Goal: Task Accomplishment & Management: Manage account settings

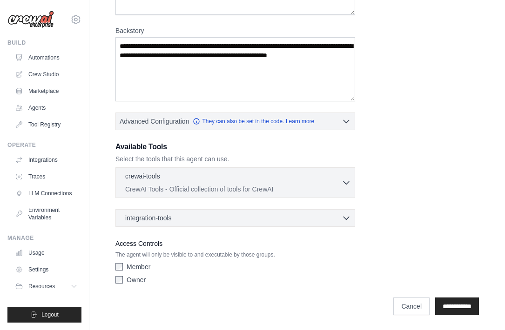
click at [442, 159] on div "Role Goal [GEOGRAPHIC_DATA] Advanced Configuration They can also be set in the …" at bounding box center [296, 103] width 363 height 370
click at [348, 218] on icon "button" at bounding box center [346, 218] width 6 height 3
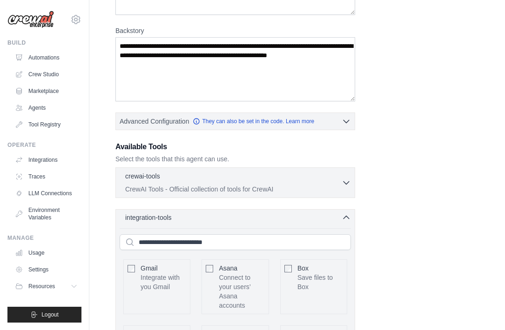
click at [348, 217] on icon "button" at bounding box center [346, 217] width 6 height 3
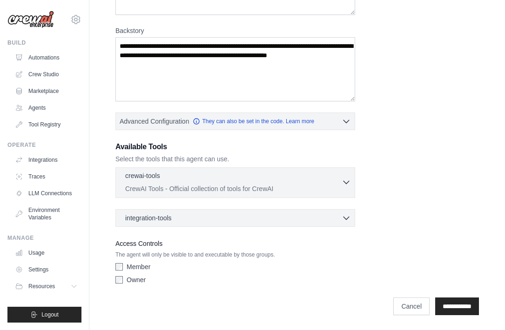
click at [337, 180] on div "crewai-tools 0 selected" at bounding box center [233, 176] width 216 height 11
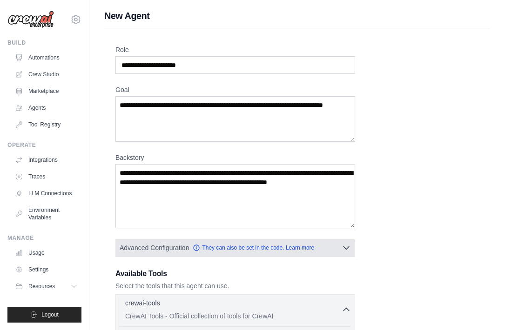
click at [345, 246] on icon "button" at bounding box center [345, 247] width 9 height 9
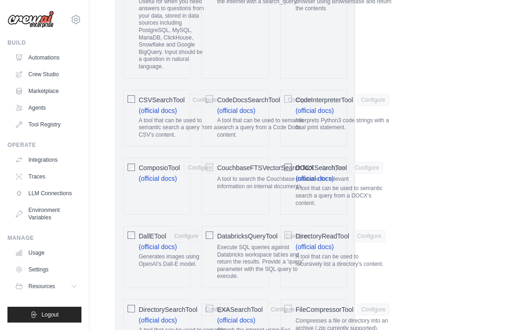
scroll to position [473, 0]
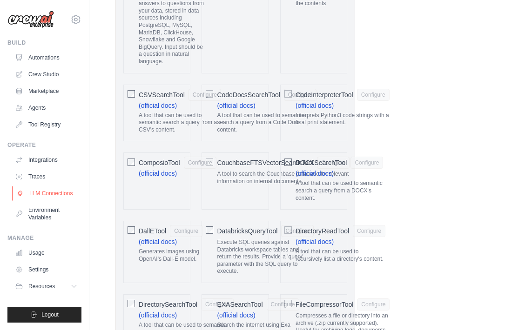
click at [42, 194] on link "LLM Connections" at bounding box center [47, 193] width 70 height 15
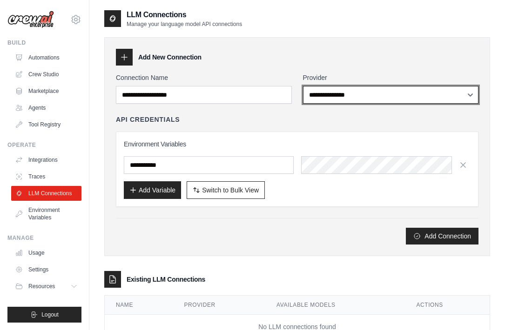
click at [374, 97] on select "**********" at bounding box center [391, 95] width 176 height 18
select select "*******"
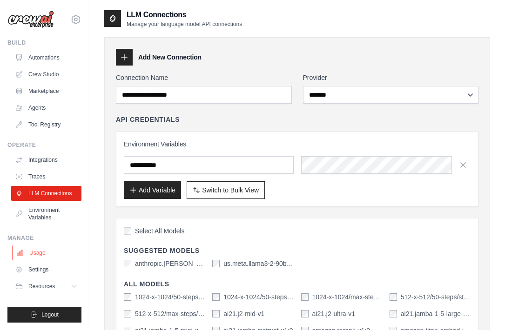
click at [40, 254] on link "Usage" at bounding box center [47, 253] width 70 height 15
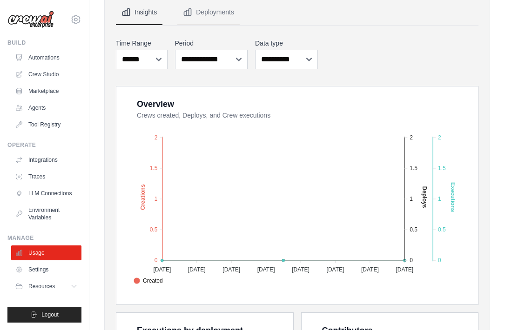
scroll to position [96, 0]
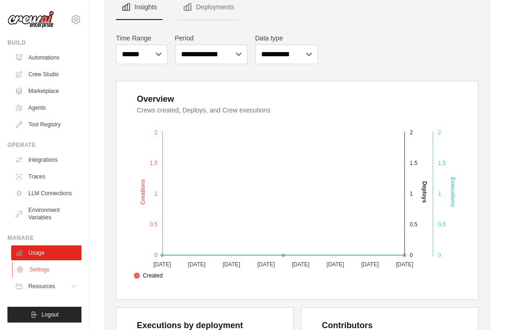
click at [41, 271] on link "Settings" at bounding box center [47, 269] width 70 height 15
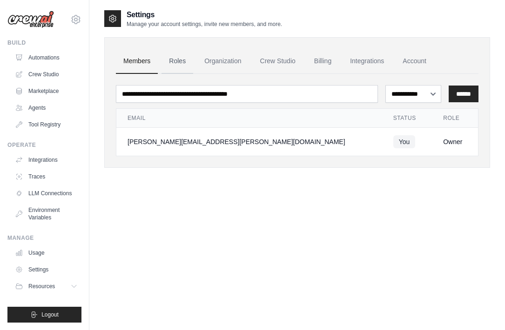
click at [181, 63] on link "Roles" at bounding box center [177, 61] width 32 height 25
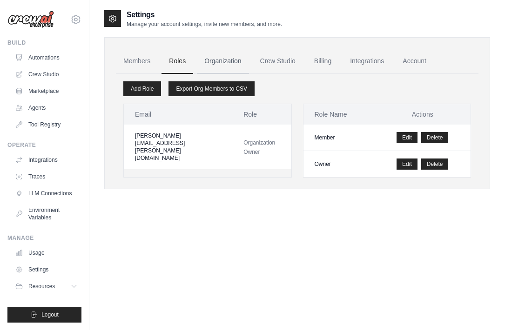
click at [219, 61] on link "Organization" at bounding box center [223, 61] width 52 height 25
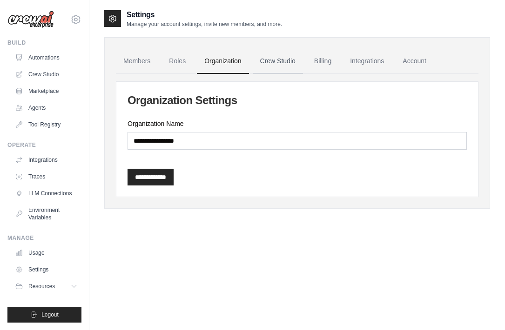
click at [273, 64] on link "Crew Studio" at bounding box center [278, 61] width 50 height 25
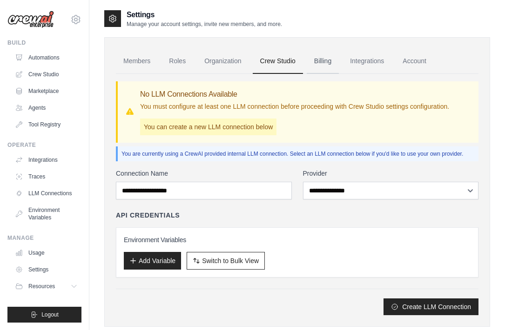
click at [323, 61] on link "Billing" at bounding box center [323, 61] width 32 height 25
